Goal: Information Seeking & Learning: Learn about a topic

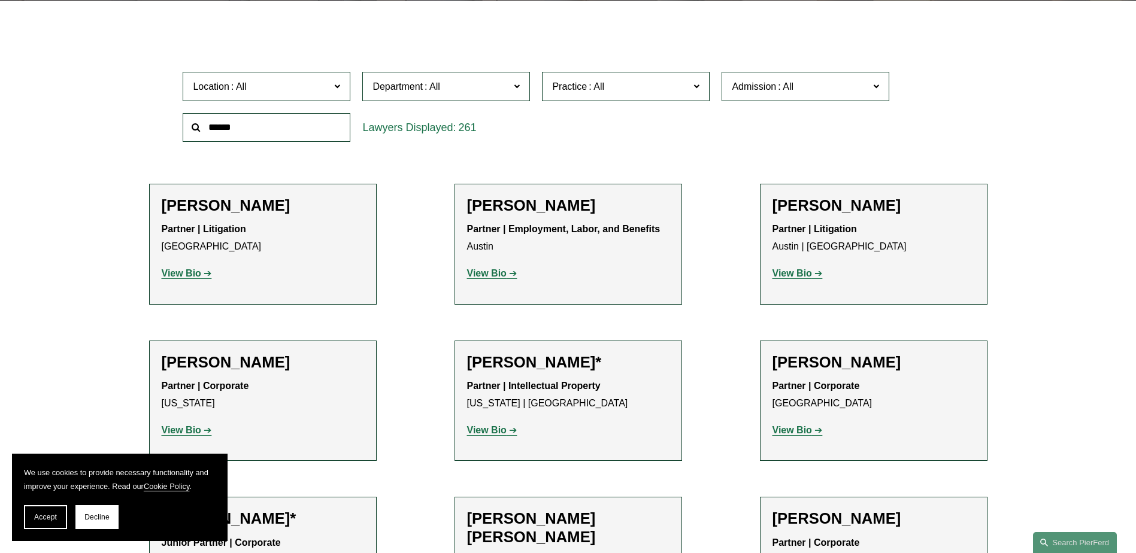
scroll to position [359, 0]
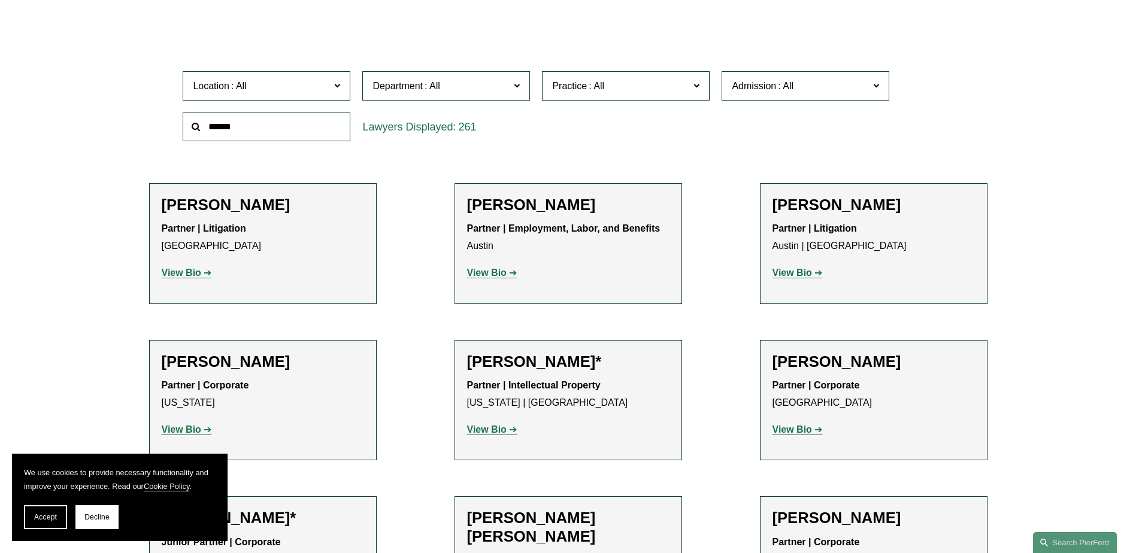
click at [310, 123] on input "text" at bounding box center [267, 127] width 168 height 29
type input "******"
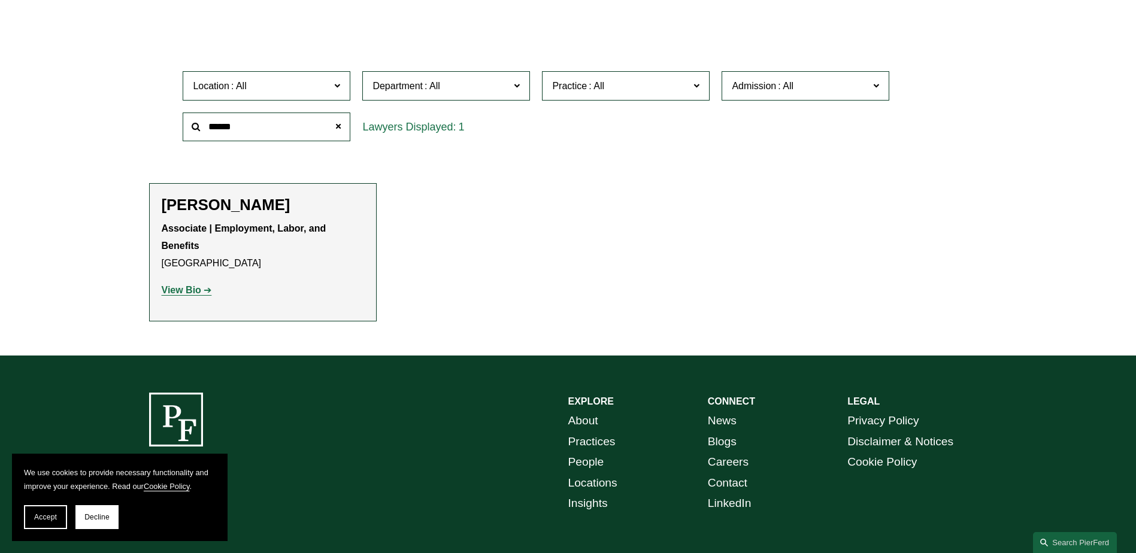
drag, startPoint x: 177, startPoint y: 287, endPoint x: 192, endPoint y: 287, distance: 15.6
click at [177, 287] on strong "View Bio" at bounding box center [182, 290] width 40 height 10
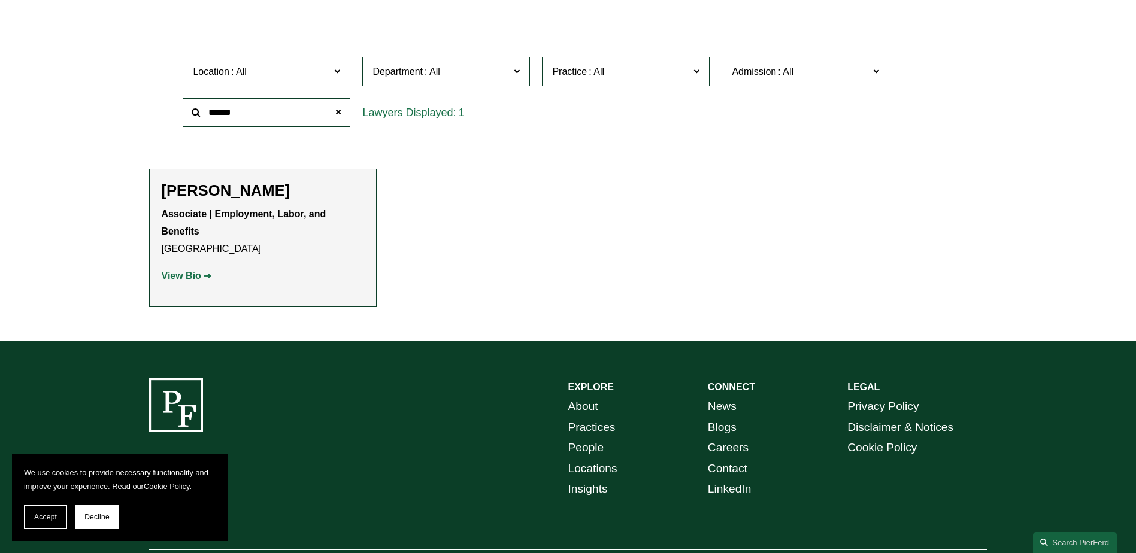
scroll to position [374, 0]
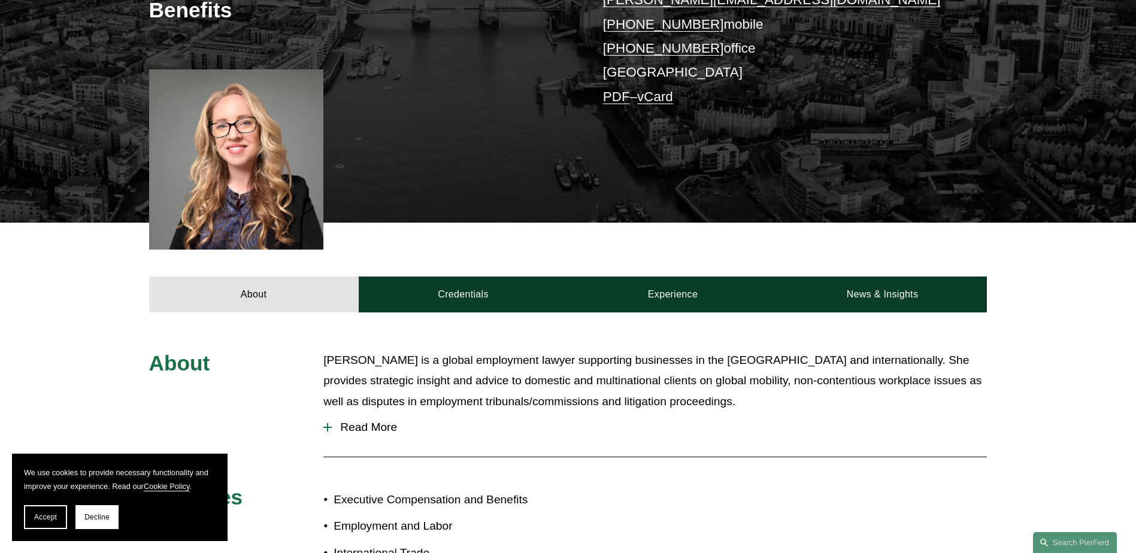
click at [367, 434] on span "Read More" at bounding box center [659, 427] width 655 height 13
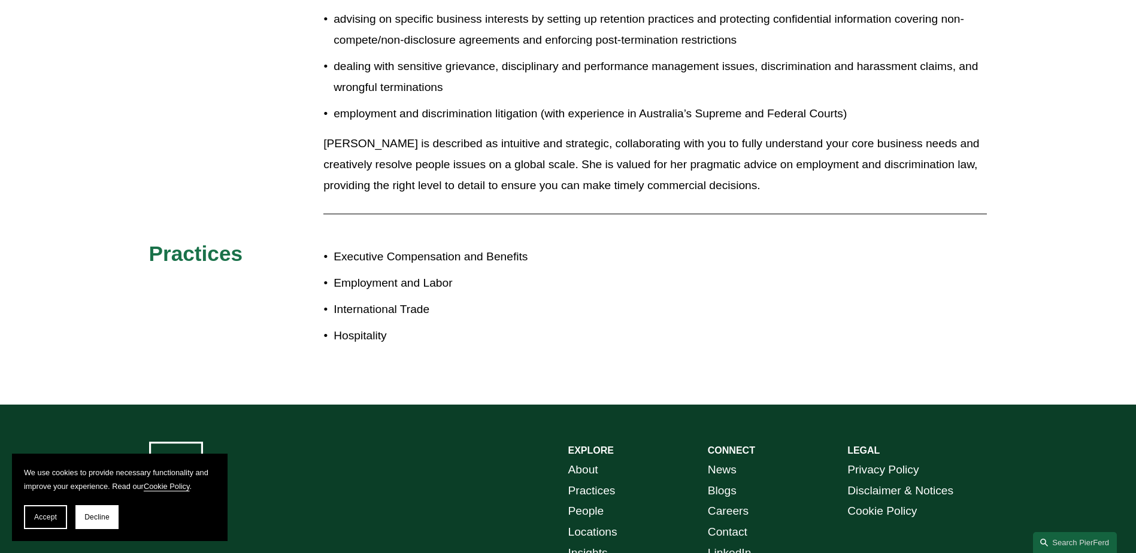
scroll to position [868, 0]
